Goal: Entertainment & Leisure: Consume media (video, audio)

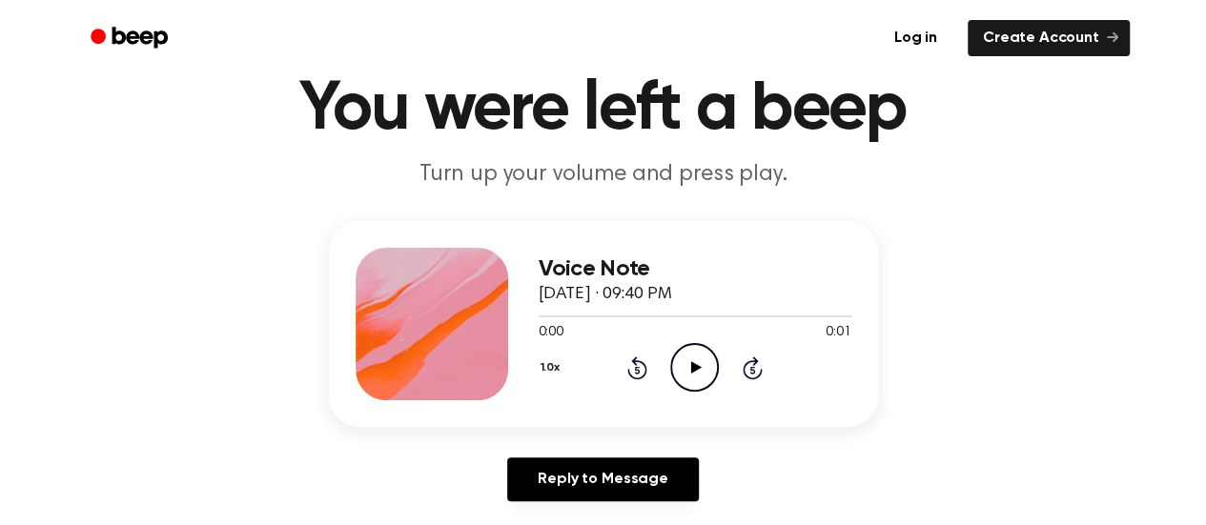
scroll to position [78, 0]
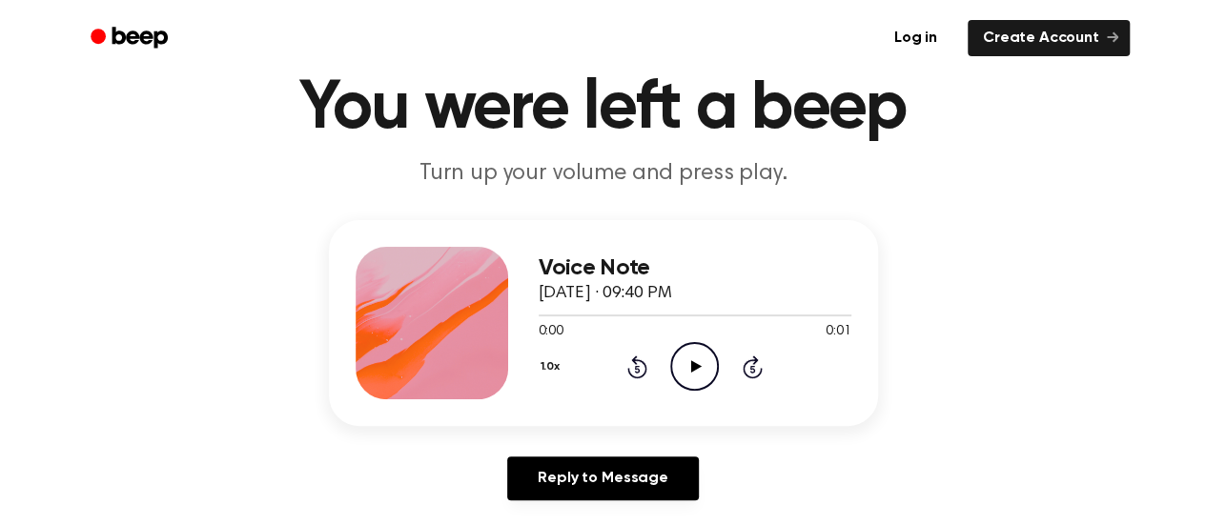
click at [671, 356] on icon "Play Audio" at bounding box center [694, 366] width 49 height 49
click at [694, 368] on icon at bounding box center [696, 366] width 10 height 12
click at [694, 356] on icon "Play Audio" at bounding box center [694, 366] width 49 height 49
click at [693, 362] on icon at bounding box center [696, 366] width 10 height 12
click at [692, 359] on icon "Play Audio" at bounding box center [694, 366] width 49 height 49
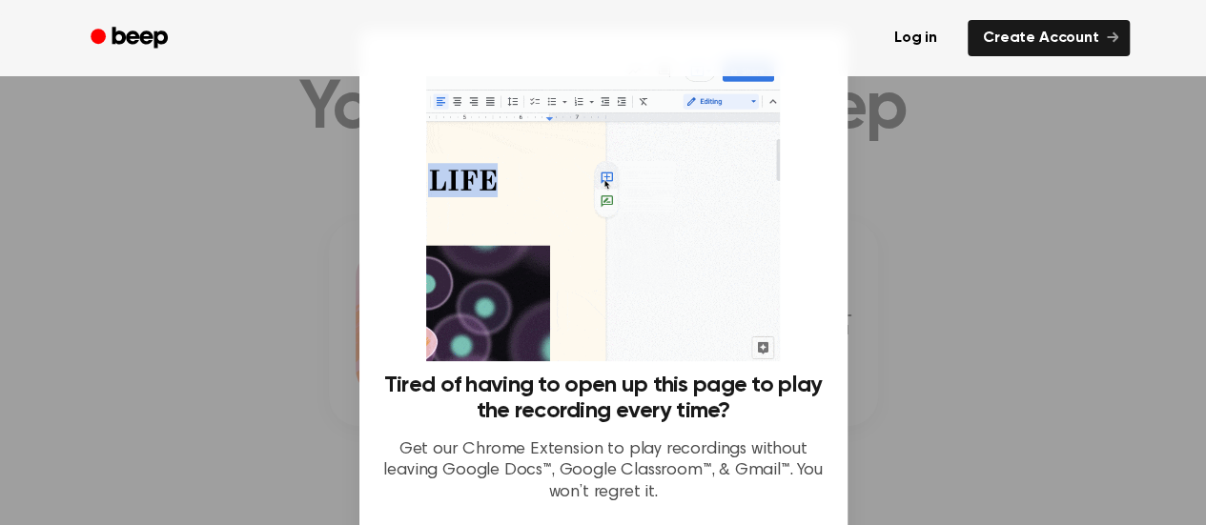
click at [828, 208] on div "Tired of having to open up this page to play the recording every time? Get our …" at bounding box center [603, 282] width 488 height 503
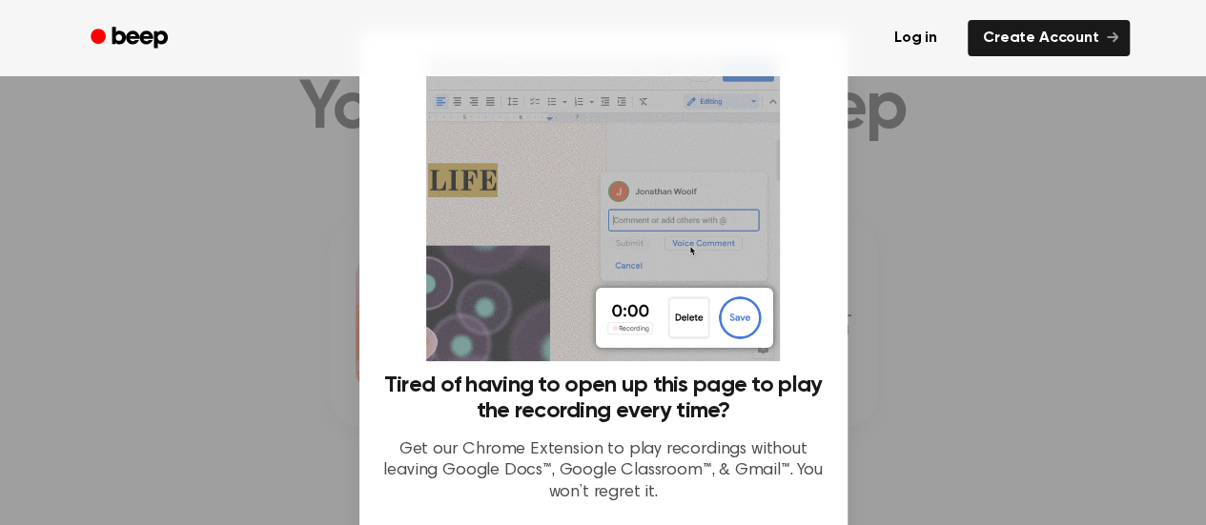
click at [1006, 186] on div at bounding box center [603, 262] width 1206 height 525
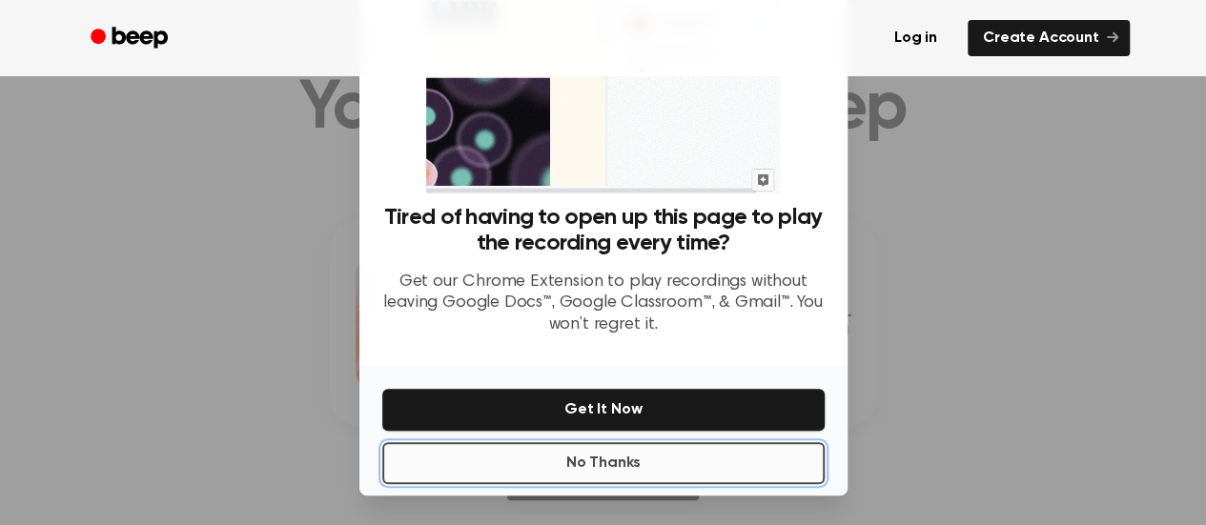
click at [606, 461] on button "No Thanks" at bounding box center [603, 463] width 442 height 42
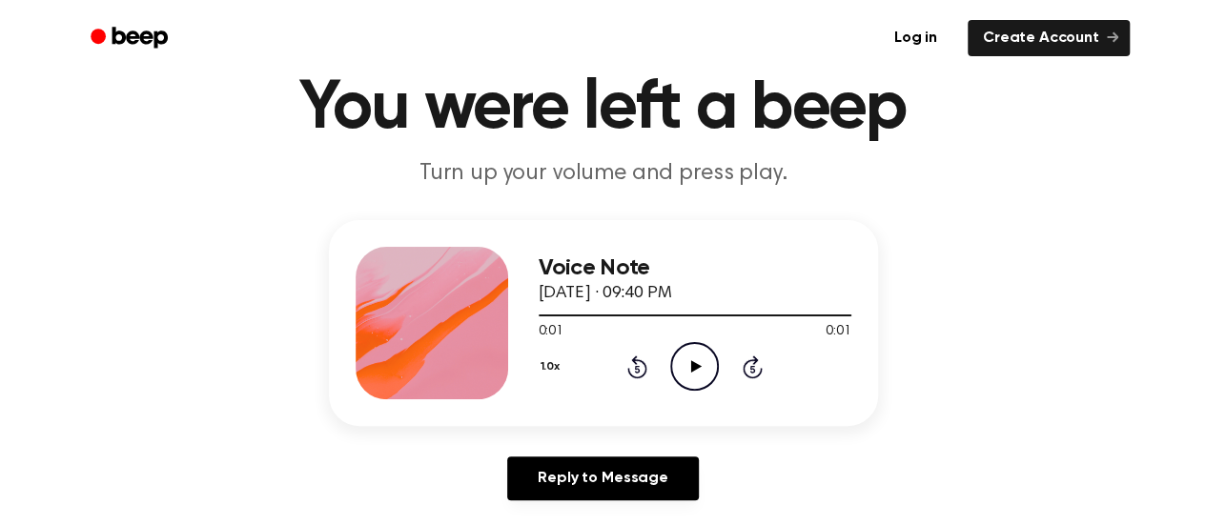
click at [687, 367] on icon "Play Audio" at bounding box center [694, 366] width 49 height 49
